Goal: Task Accomplishment & Management: Complete application form

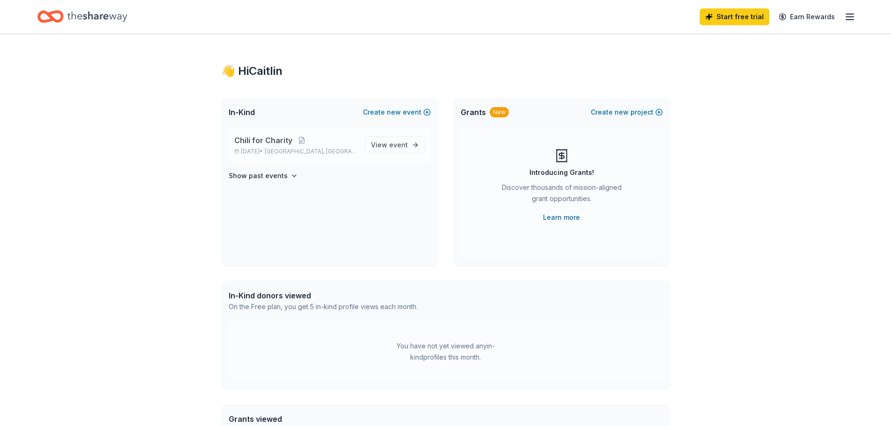
click at [338, 151] on p "[DATE] • [GEOGRAPHIC_DATA], [GEOGRAPHIC_DATA]" at bounding box center [295, 151] width 123 height 7
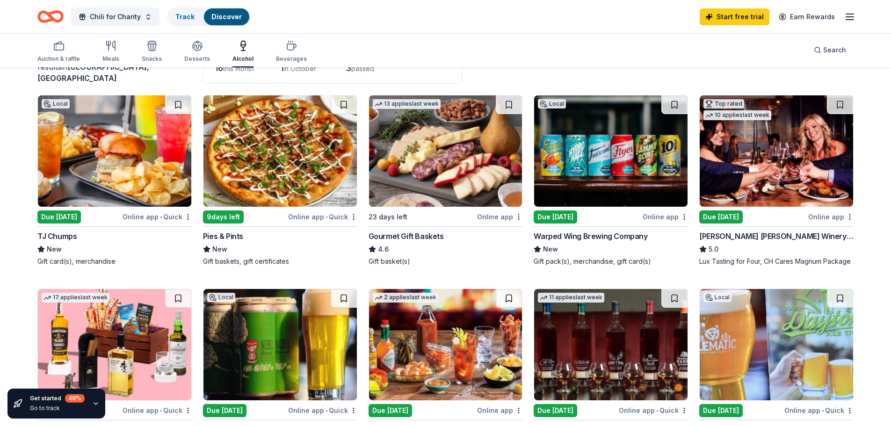
scroll to position [94, 0]
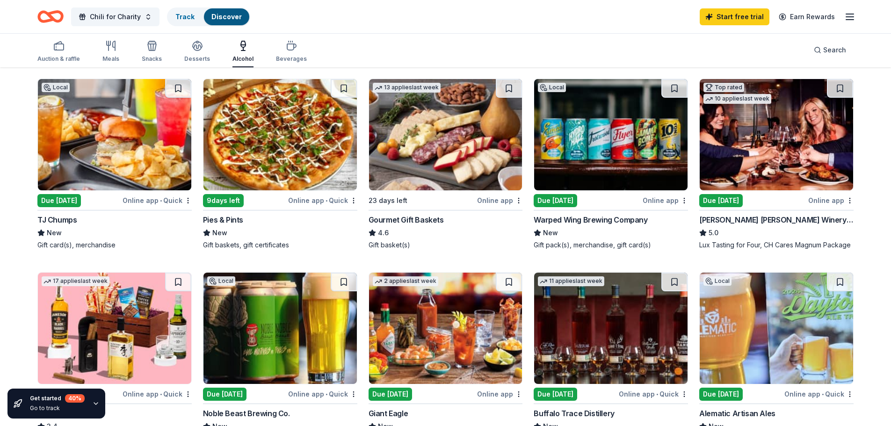
click at [553, 206] on div "Due [DATE]" at bounding box center [555, 200] width 43 height 13
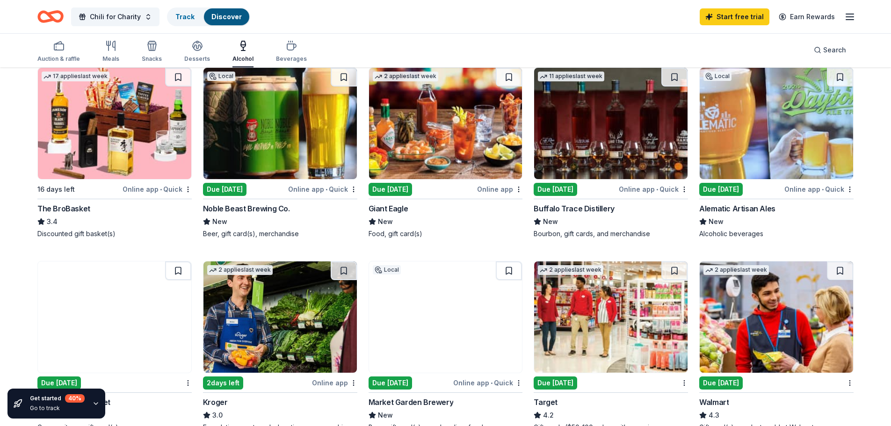
scroll to position [187, 0]
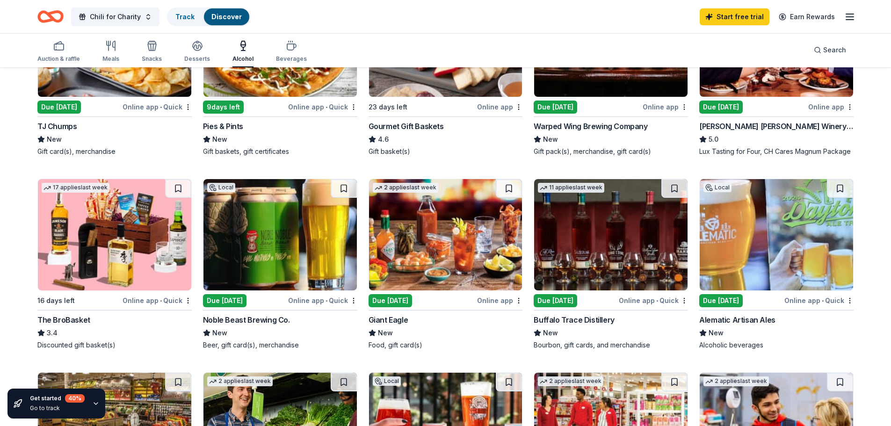
click at [583, 234] on img at bounding box center [610, 234] width 153 height 111
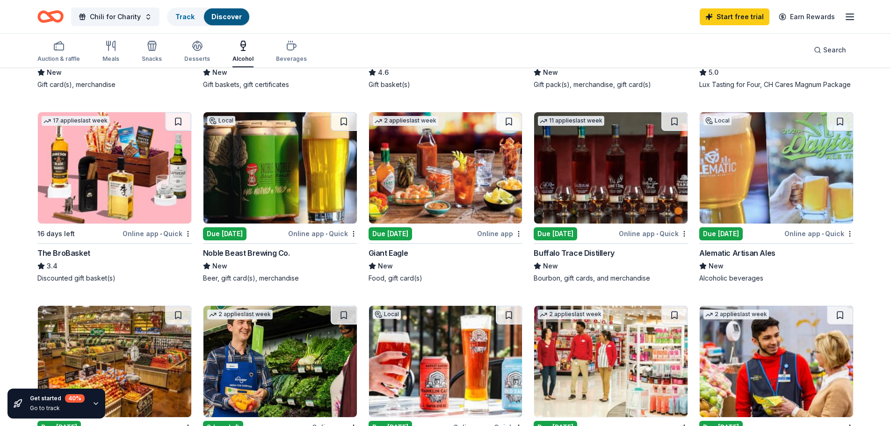
scroll to position [234, 0]
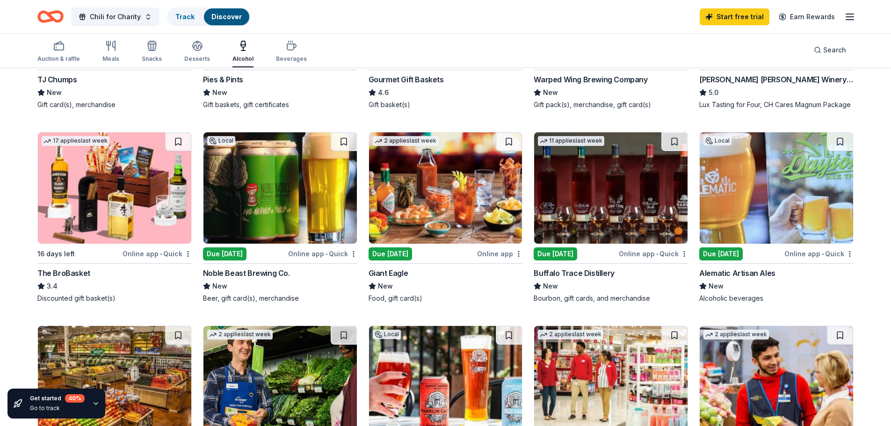
click at [747, 207] on img at bounding box center [776, 187] width 153 height 111
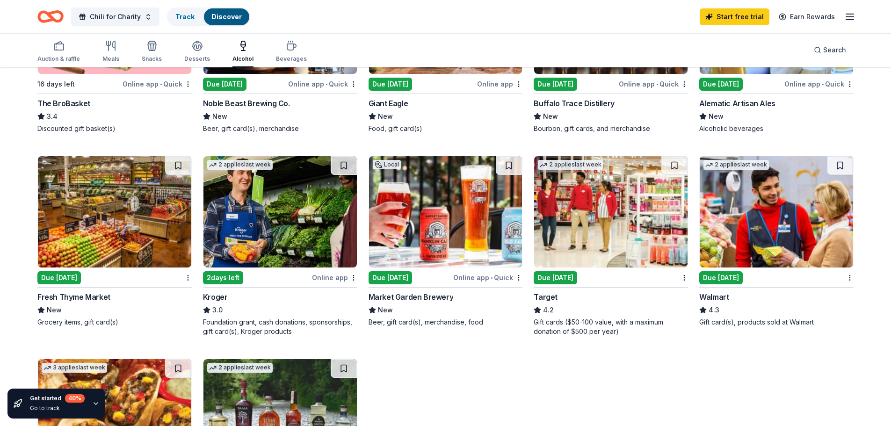
scroll to position [374, 0]
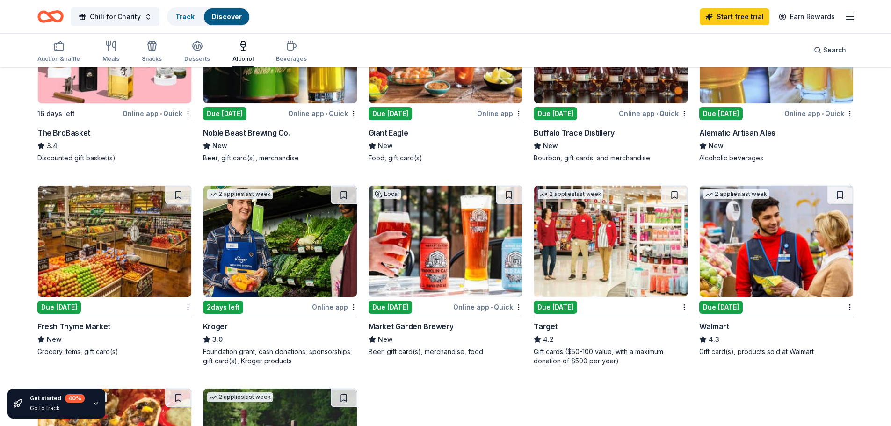
click at [441, 243] on img at bounding box center [445, 241] width 153 height 111
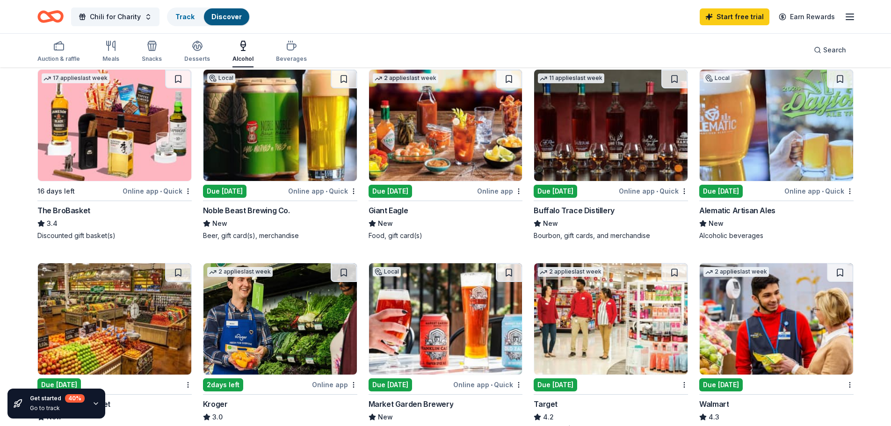
scroll to position [281, 0]
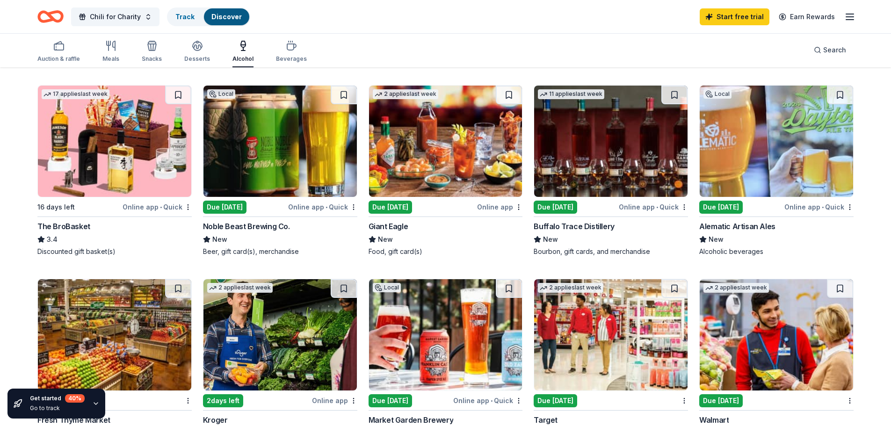
click at [254, 154] on img at bounding box center [279, 141] width 153 height 111
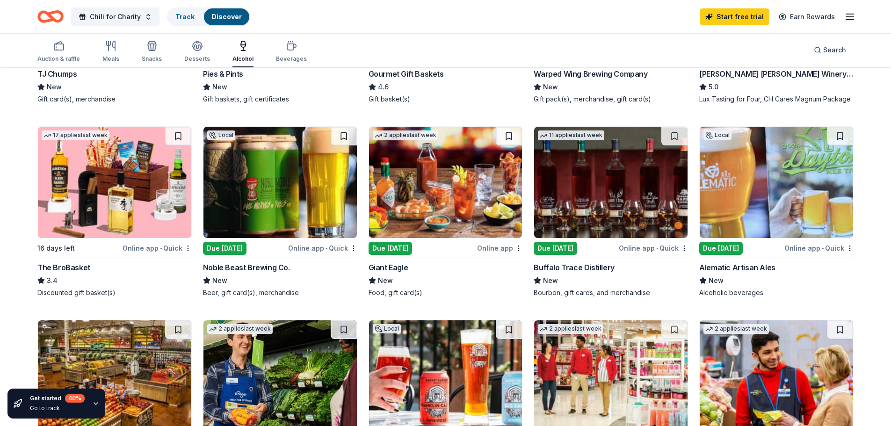
scroll to position [140, 0]
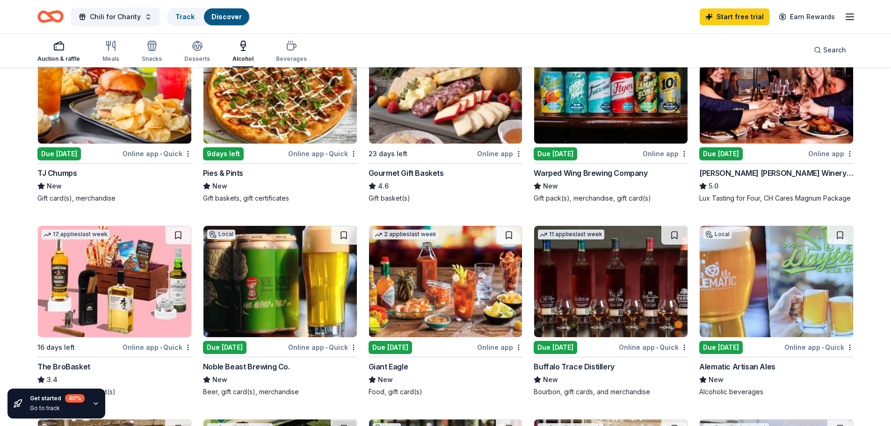
click at [53, 41] on icon "button" at bounding box center [58, 45] width 11 height 11
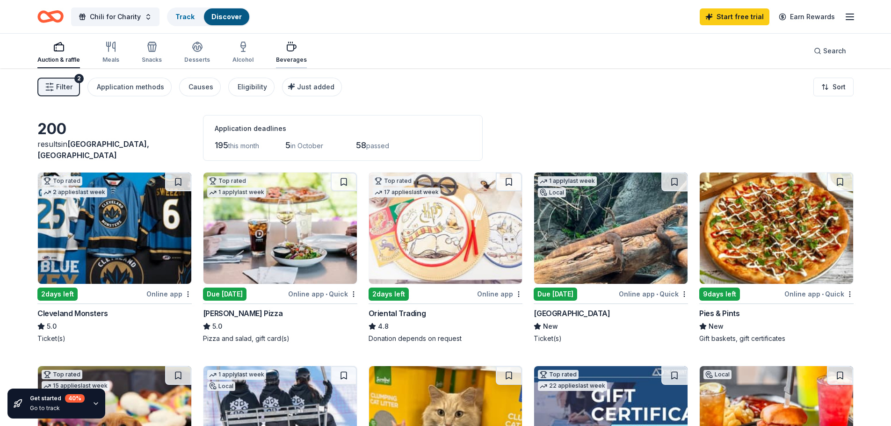
click at [289, 52] on icon "button" at bounding box center [291, 46] width 11 height 11
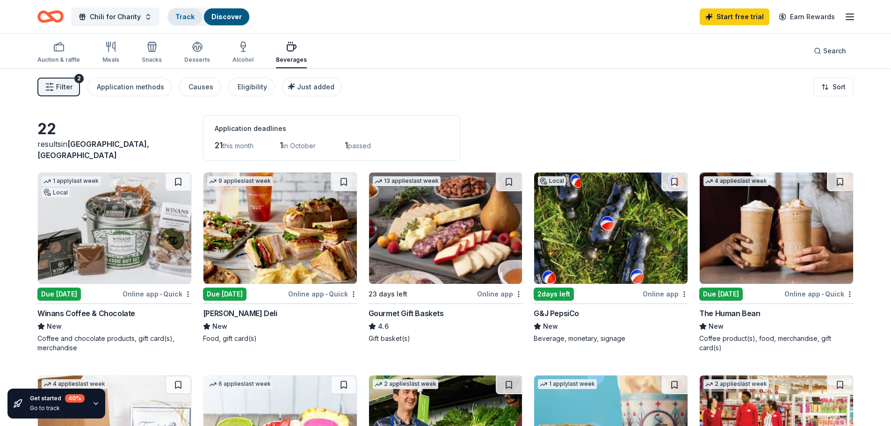
click at [176, 22] on div "Track" at bounding box center [185, 16] width 34 height 17
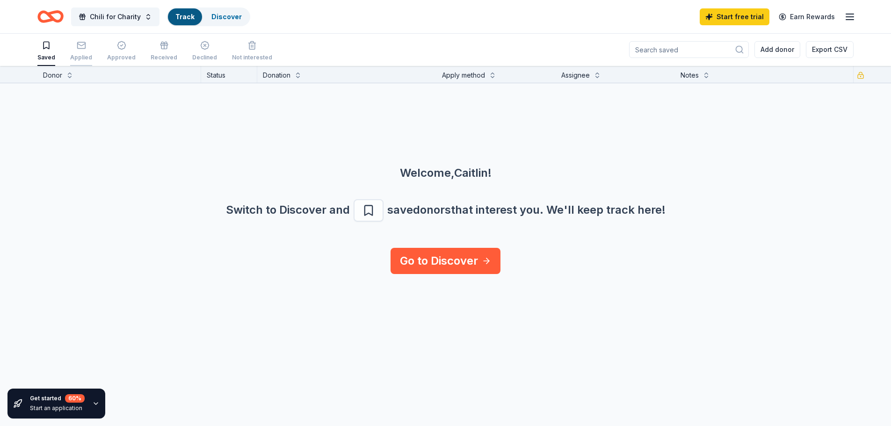
click at [85, 56] on div "Applied" at bounding box center [81, 57] width 22 height 7
click at [113, 56] on div "Approved" at bounding box center [121, 57] width 29 height 7
click at [163, 53] on div "Received" at bounding box center [164, 51] width 27 height 21
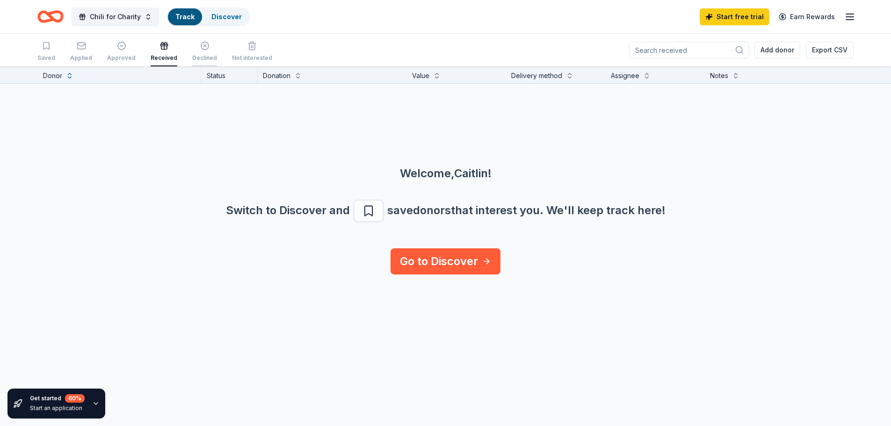
click at [192, 52] on div "Declined" at bounding box center [204, 51] width 25 height 21
click at [237, 51] on div "Not interested" at bounding box center [252, 51] width 40 height 21
click at [51, 54] on div "Saved" at bounding box center [46, 57] width 18 height 7
click at [74, 49] on div "button" at bounding box center [81, 45] width 22 height 9
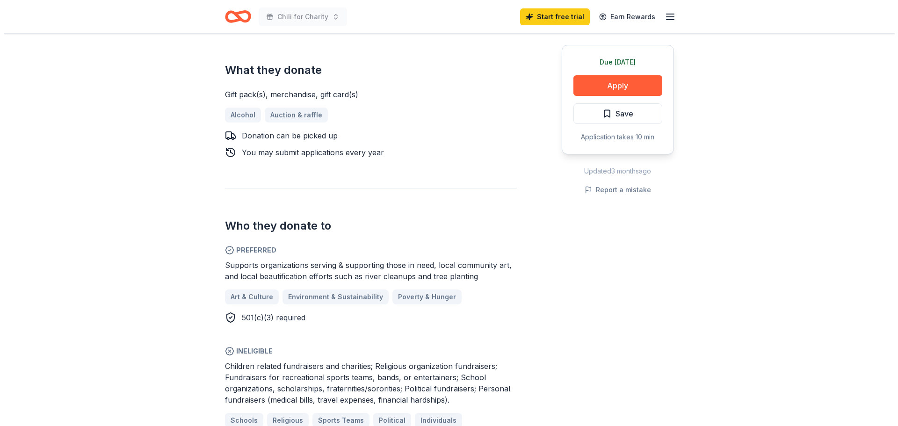
scroll to position [374, 0]
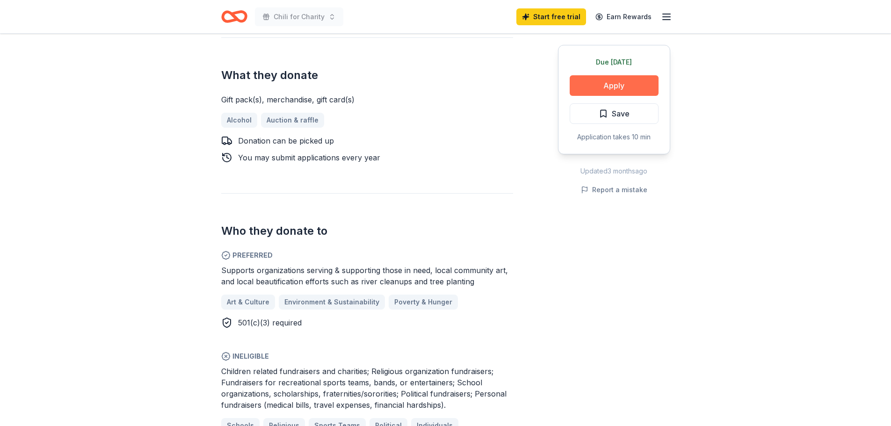
click at [597, 85] on button "Apply" at bounding box center [614, 85] width 89 height 21
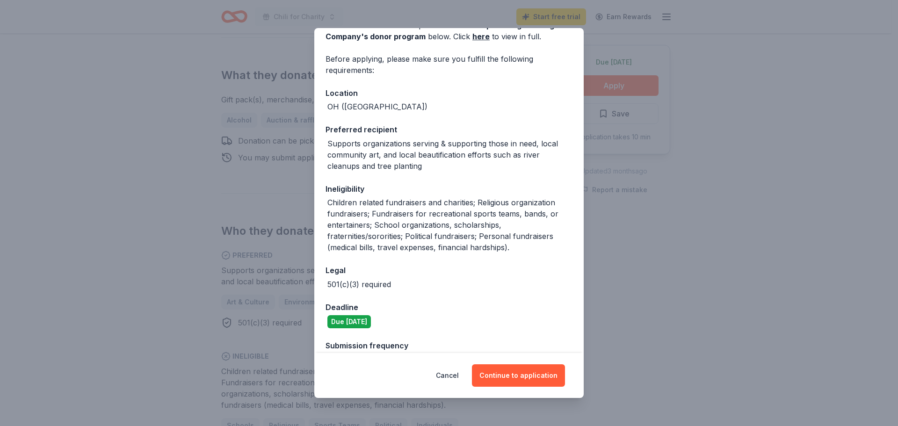
scroll to position [77, 0]
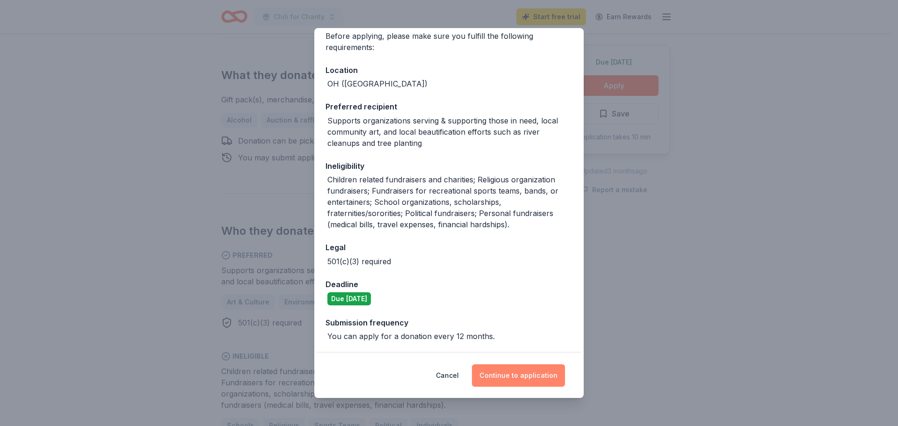
click at [503, 375] on button "Continue to application" at bounding box center [518, 375] width 93 height 22
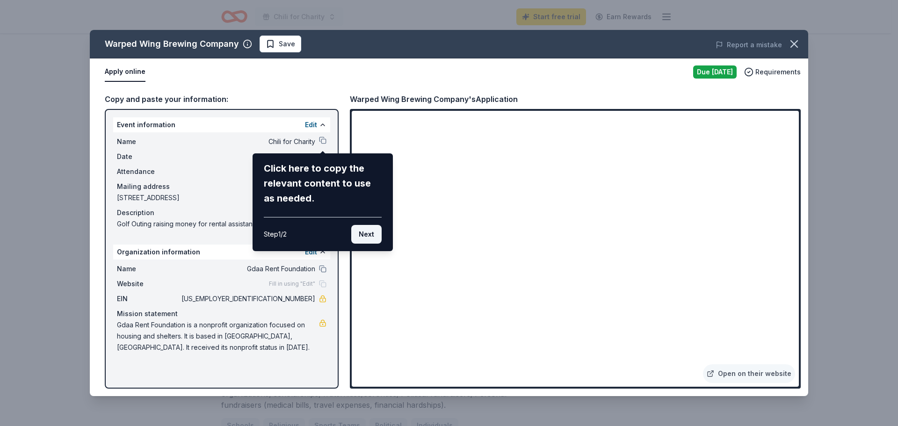
click at [369, 234] on button "Next" at bounding box center [366, 234] width 30 height 19
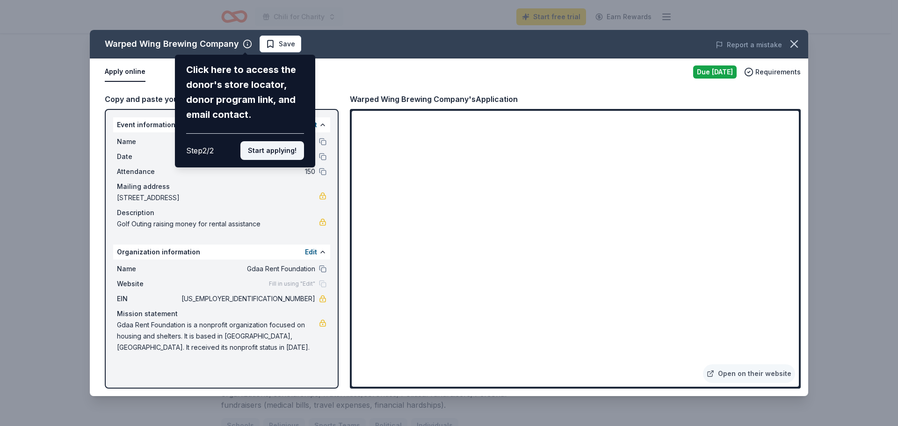
click at [260, 154] on button "Start applying!" at bounding box center [272, 150] width 64 height 19
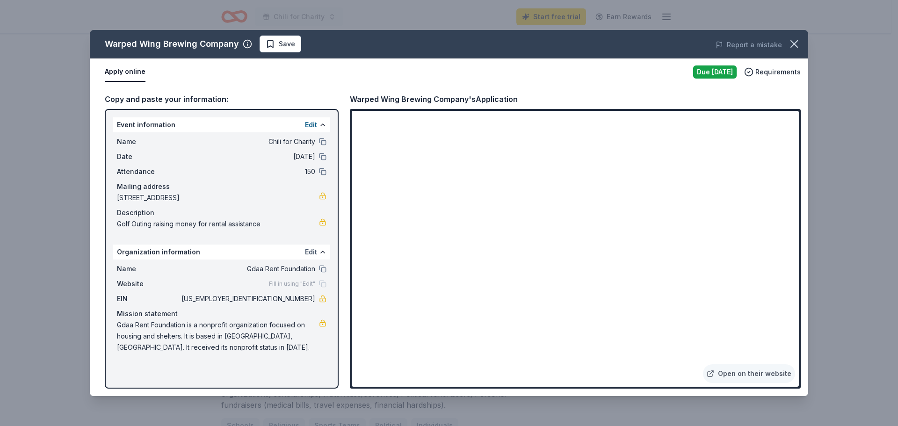
click at [312, 253] on button "Edit" at bounding box center [311, 251] width 12 height 11
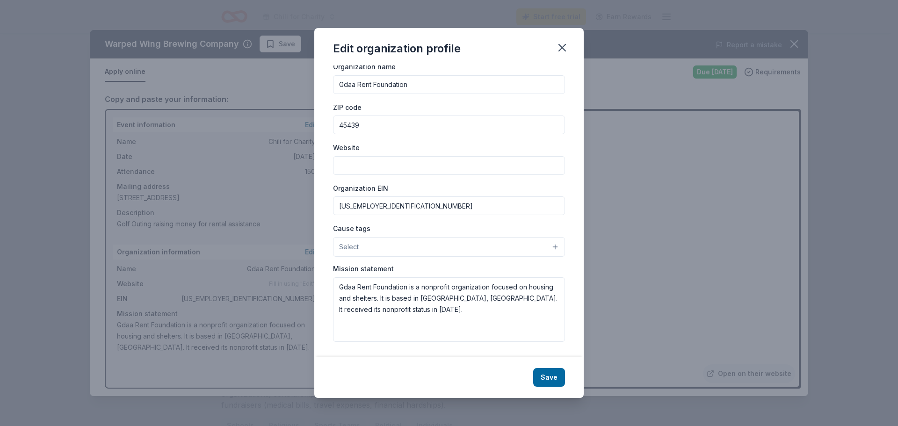
scroll to position [0, 0]
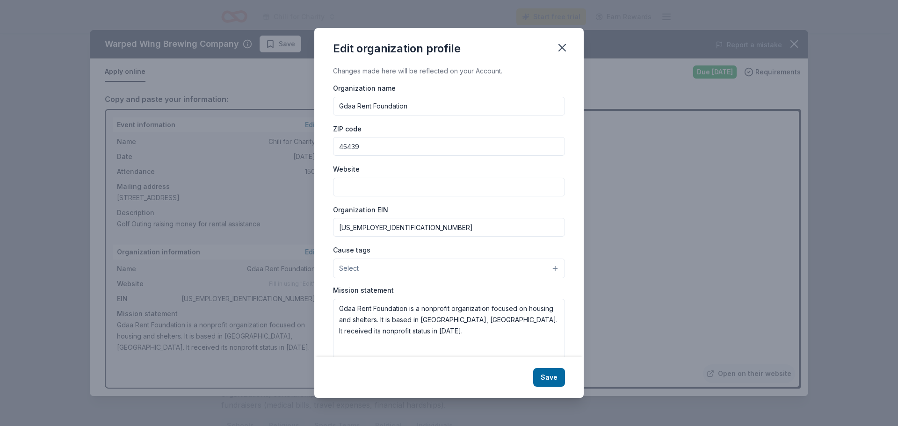
click at [361, 187] on input "Website" at bounding box center [449, 187] width 232 height 19
paste input "[URL][DOMAIN_NAME]"
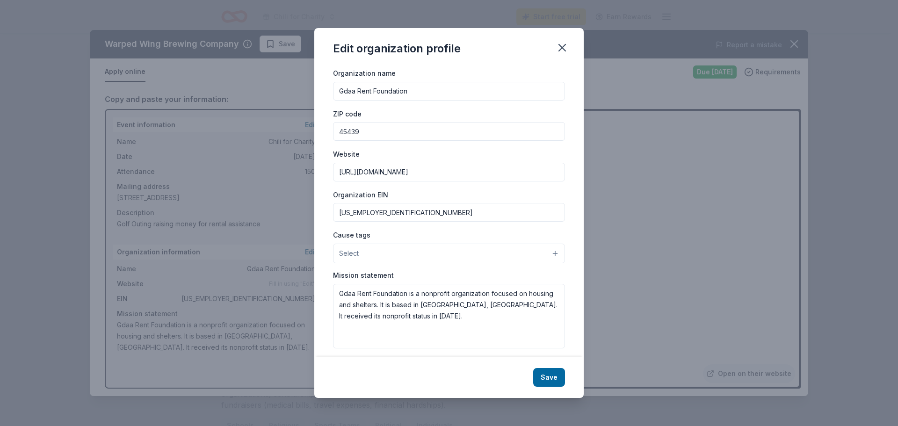
scroll to position [22, 0]
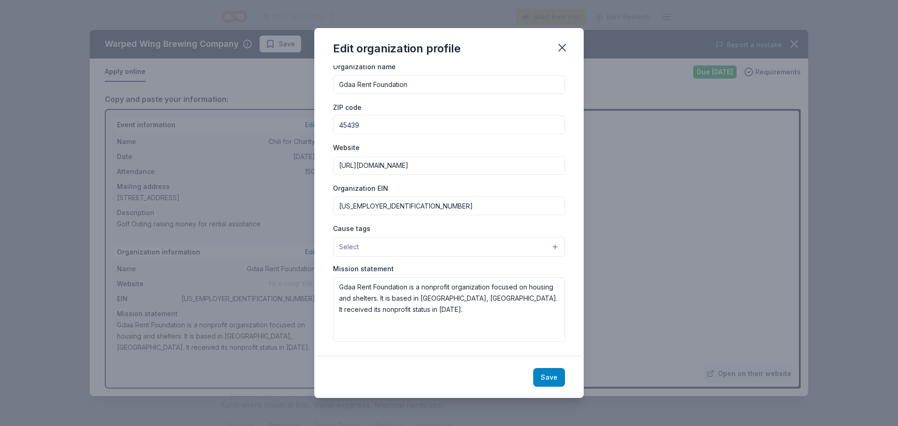
type input "[URL][DOMAIN_NAME]"
click at [551, 376] on button "Save" at bounding box center [549, 377] width 32 height 19
click at [423, 311] on textarea "Gdaa Rent Foundation is a nonprofit organization focused on housing and shelter…" at bounding box center [449, 309] width 232 height 65
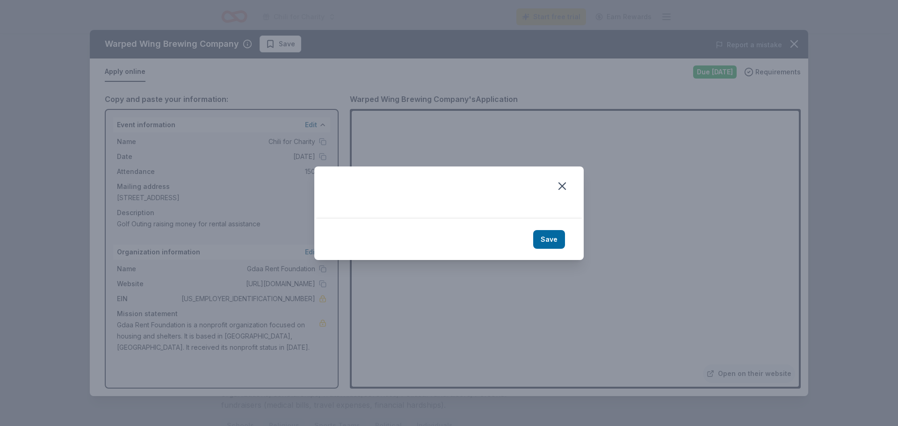
scroll to position [0, 0]
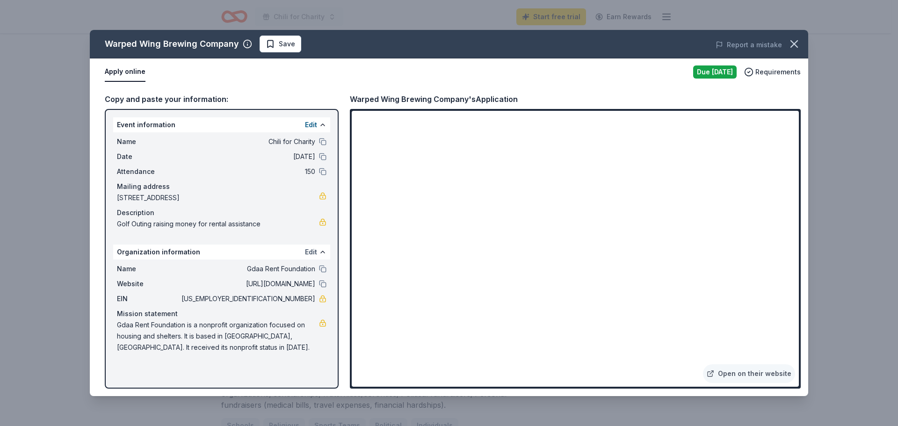
click at [314, 253] on button "Edit" at bounding box center [311, 251] width 12 height 11
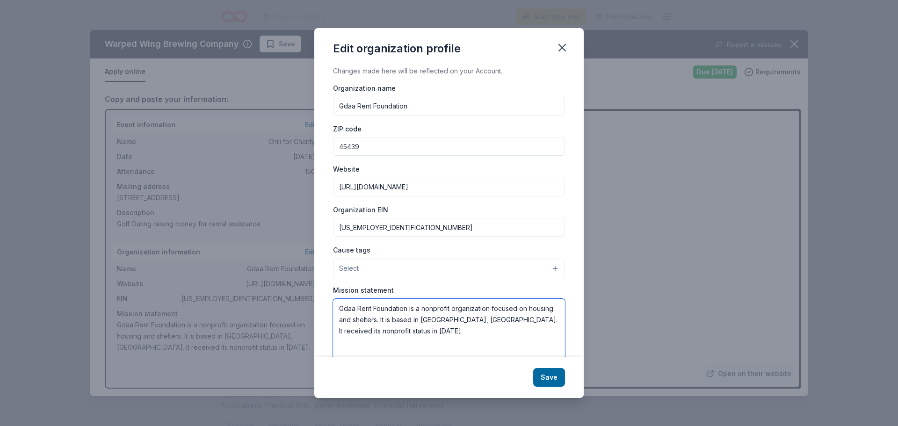
click at [431, 333] on textarea "Gdaa Rent Foundation is a nonprofit organization focused on housing and shelter…" at bounding box center [449, 331] width 232 height 65
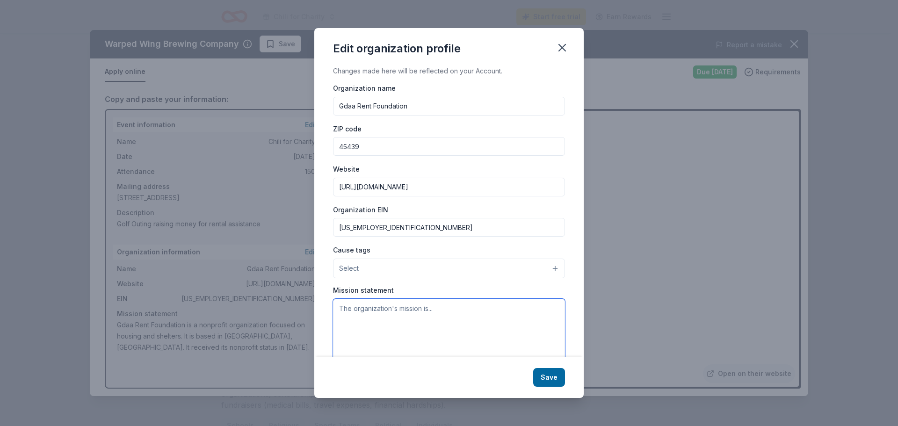
paste textarea "The GDAA Rent Foundation helps one resident per month with their next month's r…"
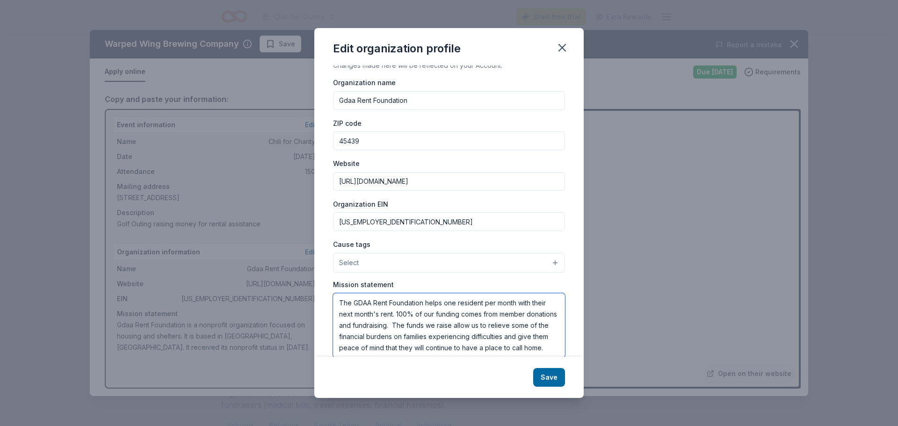
type textarea "The GDAA Rent Foundation helps one resident per month with their next month's r…"
click at [361, 264] on button "Select" at bounding box center [449, 263] width 232 height 20
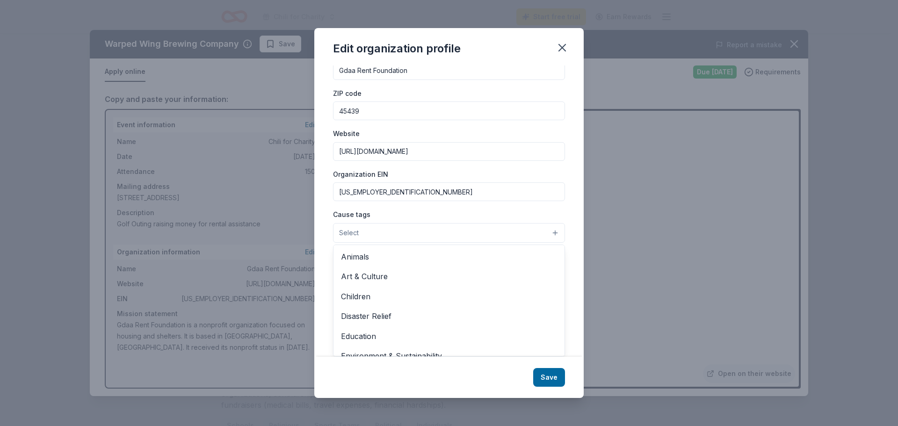
click at [409, 211] on div "Cause tags Select Animals Art & Culture Children Disaster Relief Education Envi…" at bounding box center [449, 226] width 232 height 34
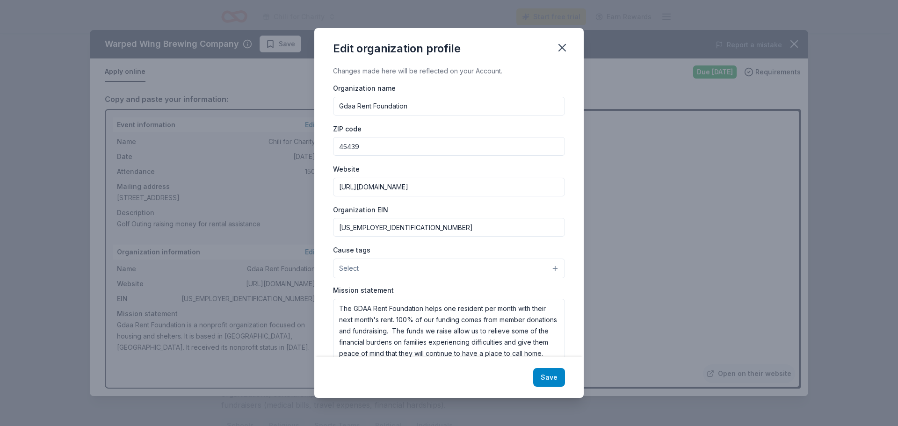
click at [547, 377] on button "Save" at bounding box center [549, 377] width 32 height 19
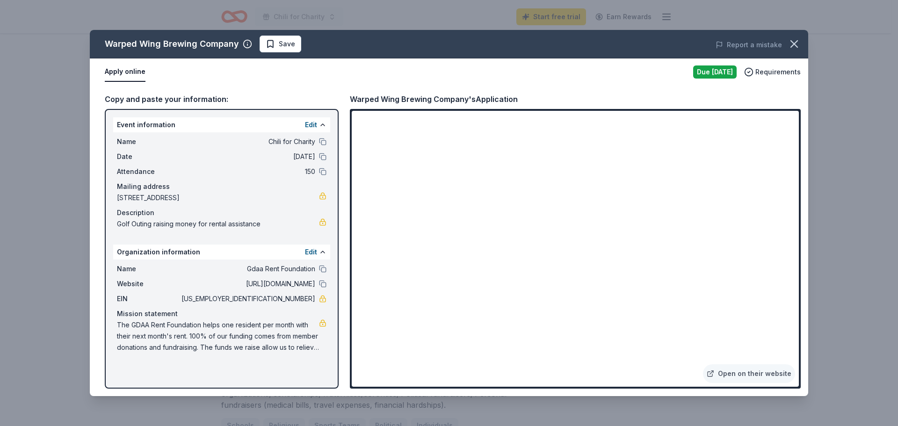
drag, startPoint x: 315, startPoint y: 298, endPoint x: 280, endPoint y: 298, distance: 34.6
click at [280, 298] on span "31-1386374" at bounding box center [248, 298] width 136 height 11
click at [325, 283] on button at bounding box center [322, 283] width 7 height 7
click at [795, 46] on icon "button" at bounding box center [794, 43] width 13 height 13
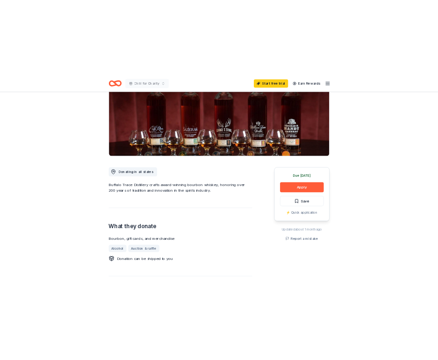
scroll to position [140, 0]
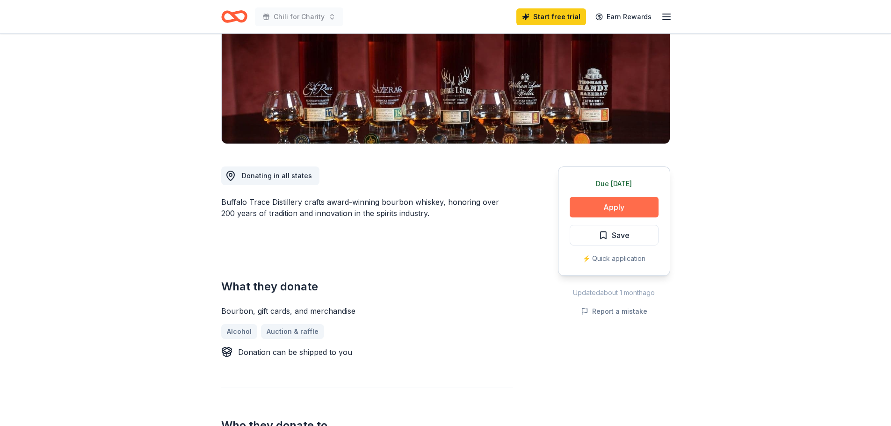
click at [606, 203] on button "Apply" at bounding box center [614, 207] width 89 height 21
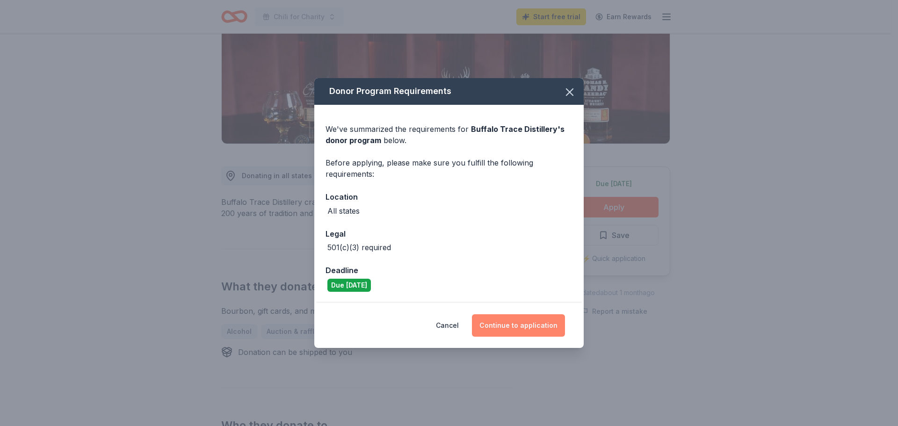
click at [488, 325] on button "Continue to application" at bounding box center [518, 325] width 93 height 22
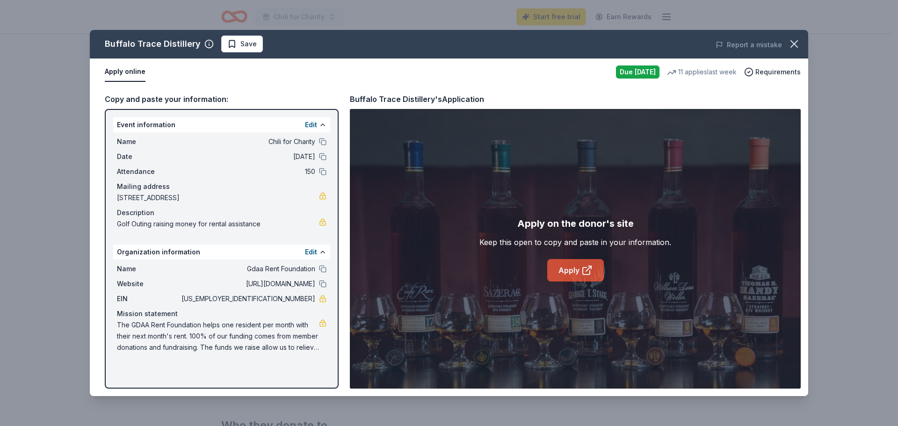
click at [578, 268] on link "Apply" at bounding box center [575, 270] width 57 height 22
drag, startPoint x: 318, startPoint y: 299, endPoint x: 294, endPoint y: 300, distance: 23.9
click at [294, 300] on div "EIN 31-1386374" at bounding box center [222, 298] width 210 height 11
click at [289, 299] on span "[US_EMPLOYER_IDENTIFICATION_NUMBER]" at bounding box center [248, 298] width 136 height 11
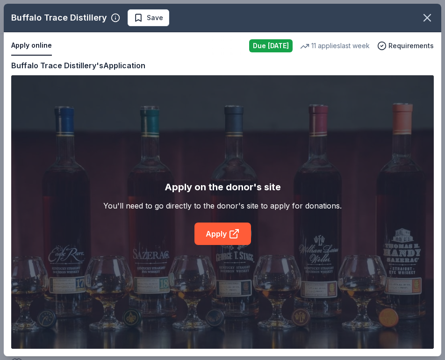
click at [117, 355] on div "Copy and paste your information: Event information Edit Name Chili for Charity …" at bounding box center [223, 207] width 438 height 297
drag, startPoint x: 81, startPoint y: 358, endPoint x: 64, endPoint y: 356, distance: 17.4
click at [65, 356] on div "Buffalo Trace Distillery Save Apply online Due today 11 applies last week Requi…" at bounding box center [222, 180] width 445 height 360
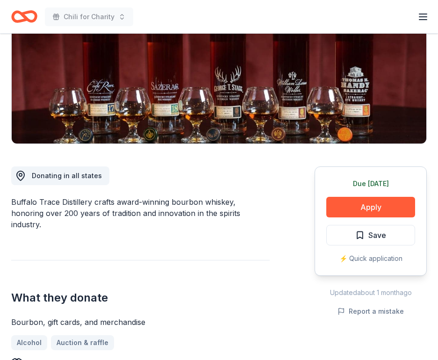
drag, startPoint x: 64, startPoint y: 356, endPoint x: 15, endPoint y: 351, distance: 48.9
click at [15, 358] on icon at bounding box center [16, 363] width 11 height 11
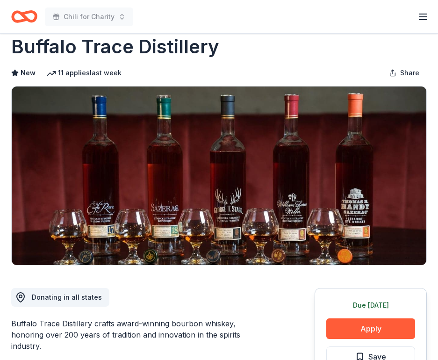
scroll to position [0, 0]
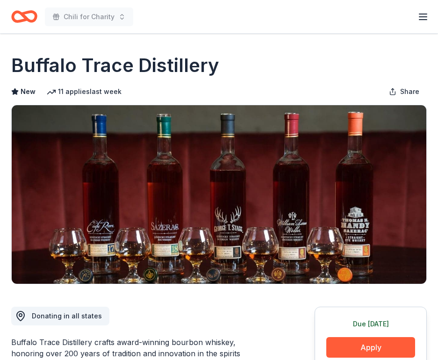
click at [422, 21] on icon "button" at bounding box center [423, 16] width 11 height 11
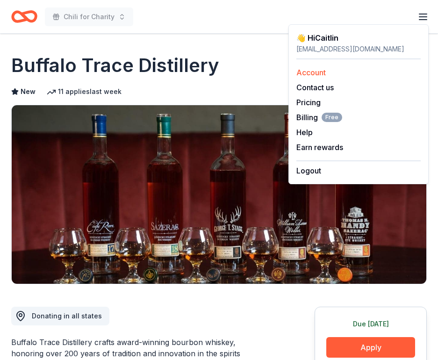
click at [301, 74] on link "Account" at bounding box center [310, 72] width 29 height 9
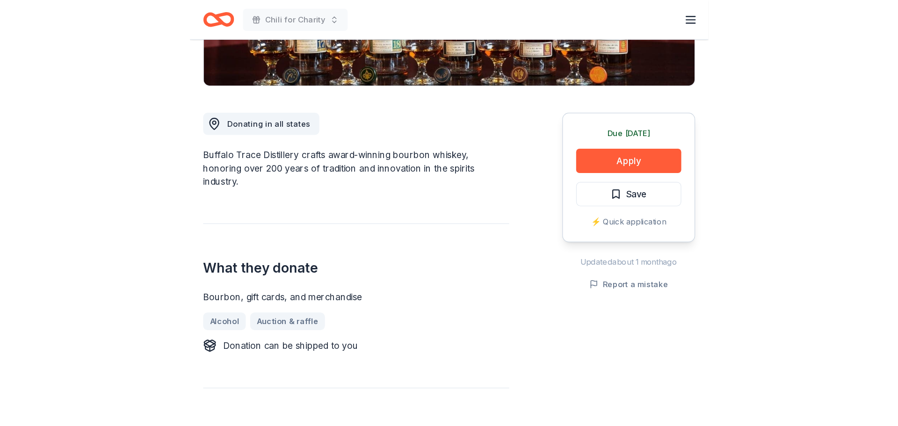
scroll to position [234, 0]
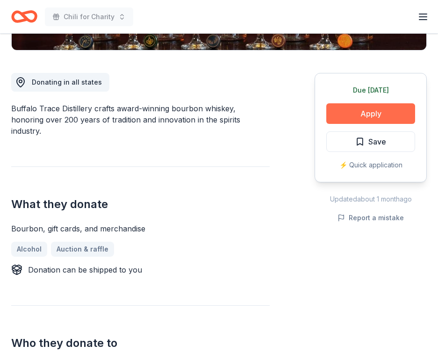
click at [359, 114] on button "Apply" at bounding box center [370, 113] width 89 height 21
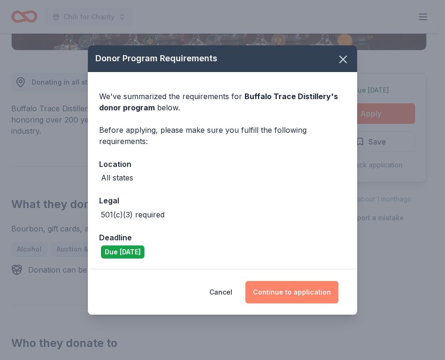
click at [282, 289] on button "Continue to application" at bounding box center [292, 292] width 93 height 22
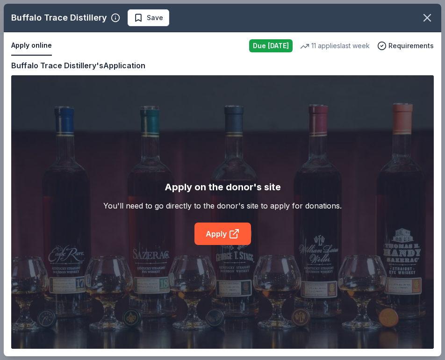
drag, startPoint x: 216, startPoint y: 352, endPoint x: 155, endPoint y: 352, distance: 60.3
click at [153, 352] on div "Copy and paste your information: Event information Edit Name Chili for Charity …" at bounding box center [223, 207] width 438 height 297
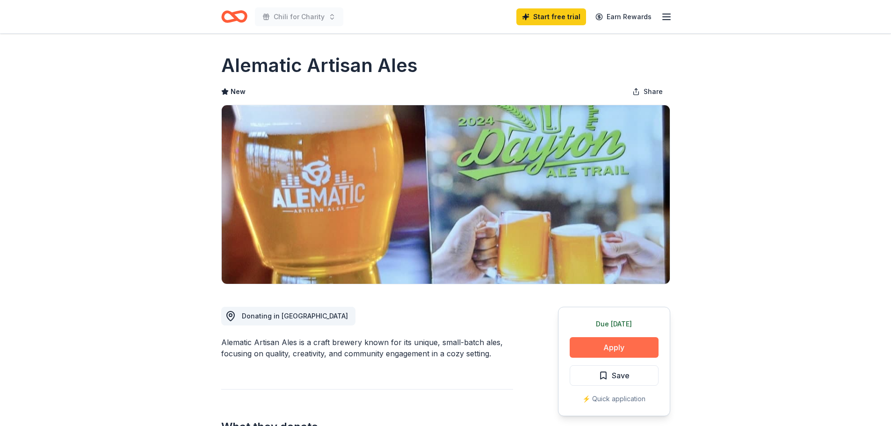
click at [601, 351] on button "Apply" at bounding box center [614, 347] width 89 height 21
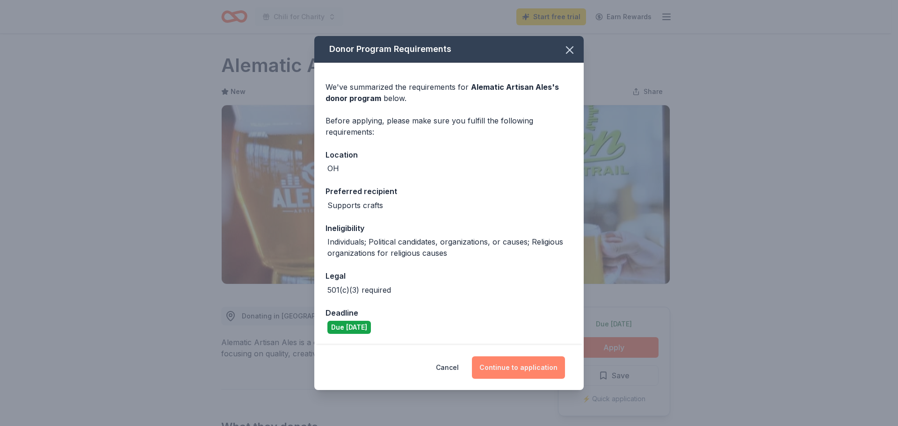
click at [543, 364] on button "Continue to application" at bounding box center [518, 367] width 93 height 22
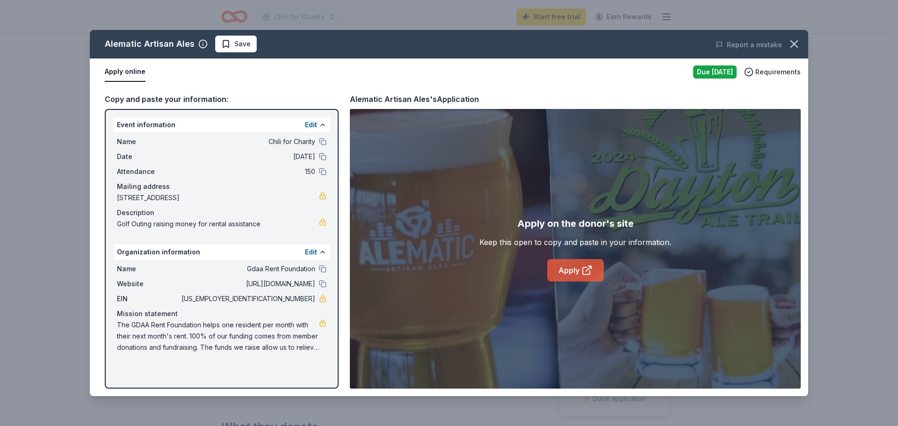
click at [572, 271] on link "Apply" at bounding box center [575, 270] width 57 height 22
click at [794, 42] on icon "button" at bounding box center [794, 43] width 13 height 13
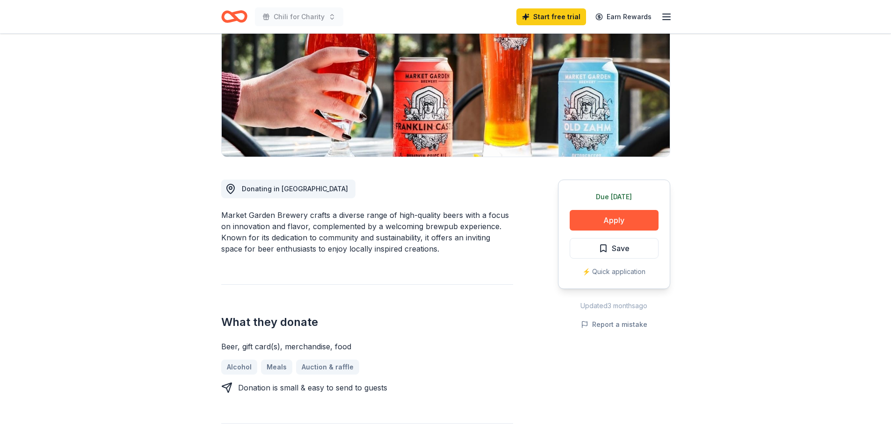
scroll to position [140, 0]
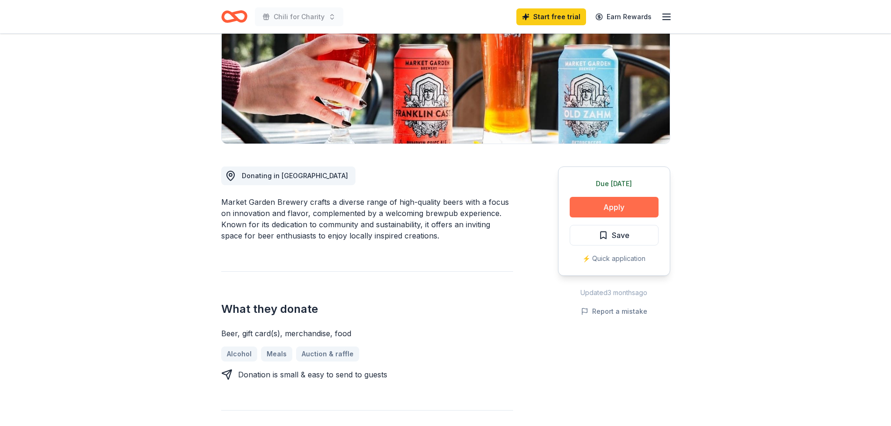
click at [622, 209] on button "Apply" at bounding box center [614, 207] width 89 height 21
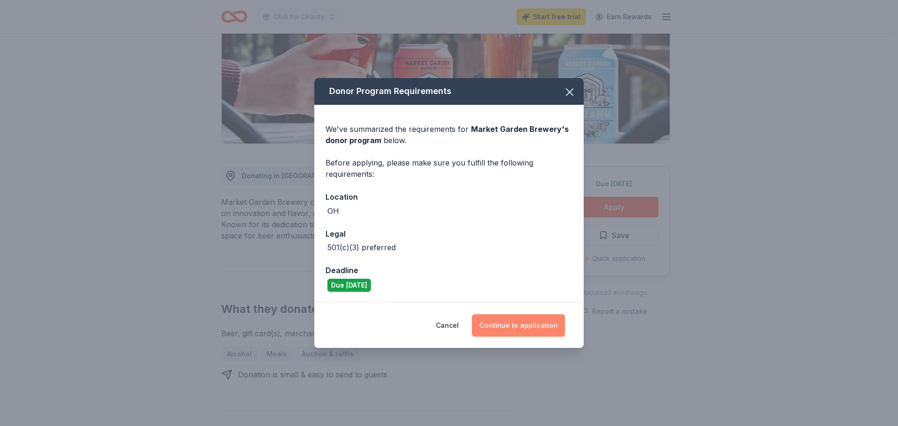
click at [520, 319] on button "Continue to application" at bounding box center [518, 325] width 93 height 22
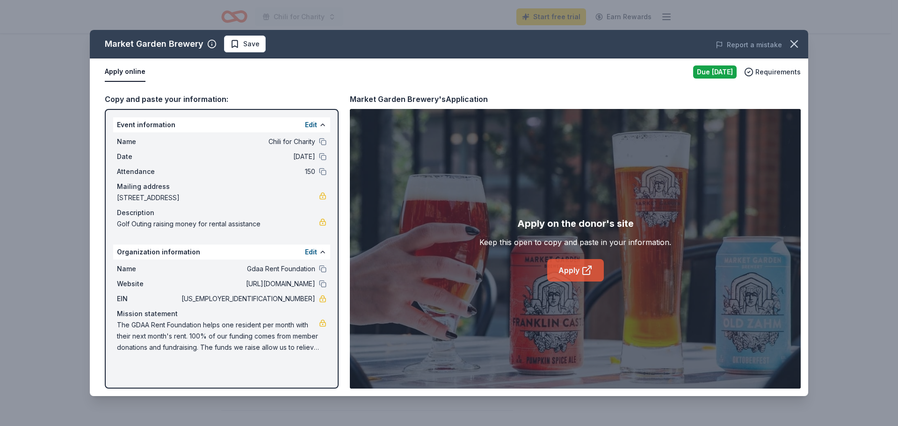
click at [566, 280] on link "Apply" at bounding box center [575, 270] width 57 height 22
click at [322, 285] on button at bounding box center [322, 283] width 7 height 7
click at [797, 39] on icon "button" at bounding box center [794, 43] width 13 height 13
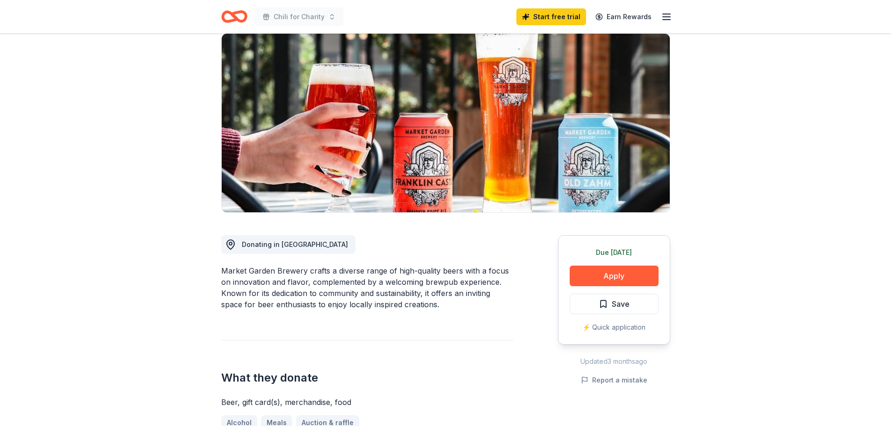
scroll to position [0, 0]
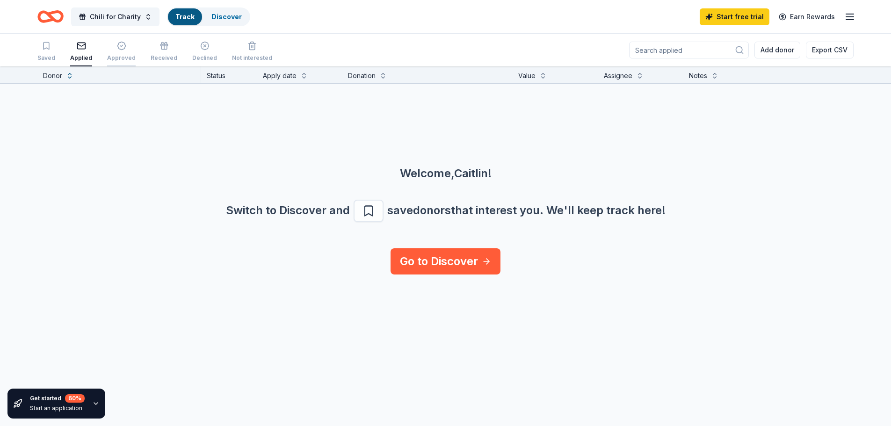
click at [115, 54] on div "Approved" at bounding box center [121, 57] width 29 height 7
click at [152, 51] on div "Received" at bounding box center [164, 51] width 27 height 21
click at [192, 51] on div "Declined" at bounding box center [204, 51] width 25 height 21
click at [235, 50] on div "button" at bounding box center [252, 45] width 40 height 9
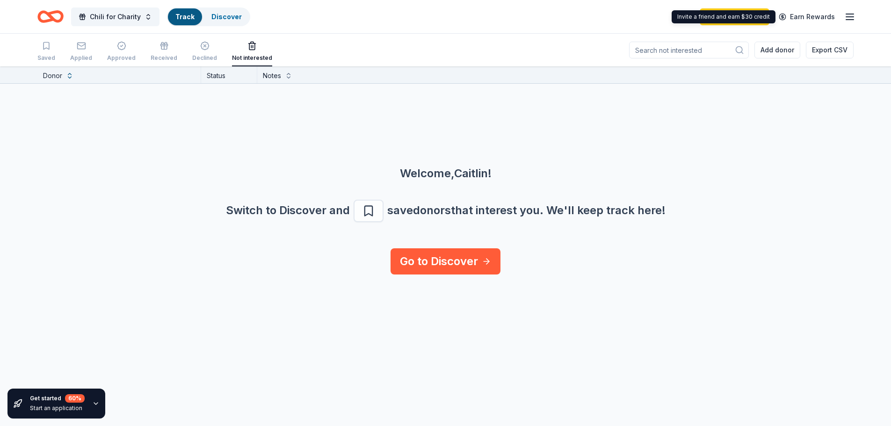
click at [847, 17] on line "button" at bounding box center [849, 17] width 7 height 0
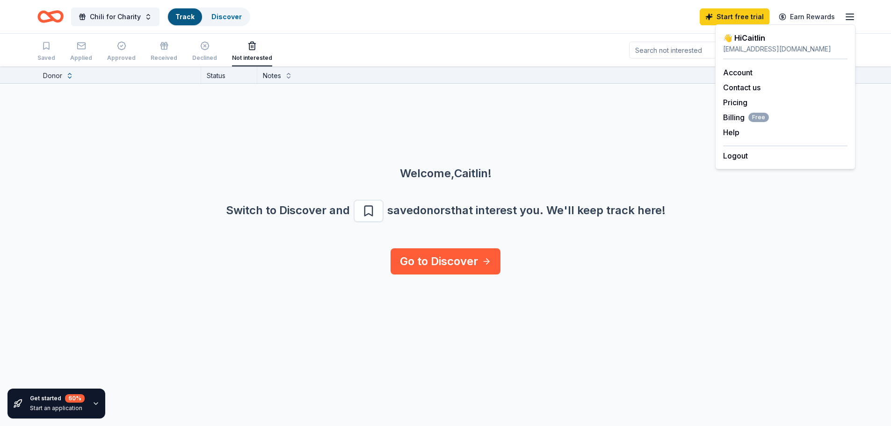
click at [800, 45] on div "[EMAIL_ADDRESS][DOMAIN_NAME]" at bounding box center [785, 48] width 124 height 11
click at [566, 22] on div "Chili for Charity Track Discover Start free trial Earn Rewards" at bounding box center [445, 17] width 816 height 22
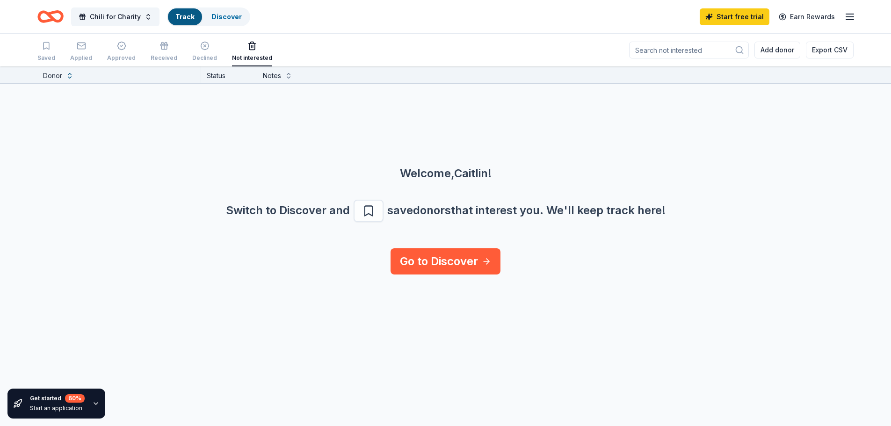
click at [43, 17] on icon "Home" at bounding box center [50, 17] width 26 height 22
